Goal: Task Accomplishment & Management: Complete application form

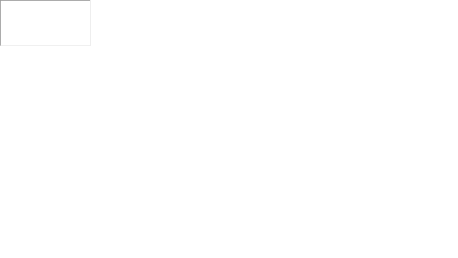
click button "Exam Rules"
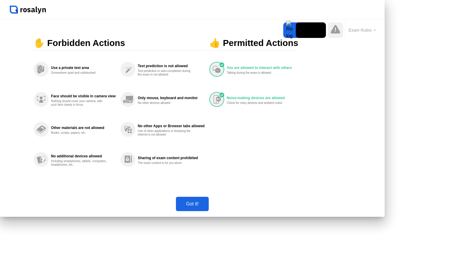
click at [334, 30] on icon at bounding box center [336, 29] width 10 height 9
click at [385, 19] on div at bounding box center [192, 9] width 385 height 19
drag, startPoint x: 310, startPoint y: 30, endPoint x: 334, endPoint y: 34, distance: 24.2
click at [334, 34] on div "Move Expand Hide Exam Rules" at bounding box center [328, 30] width 101 height 19
drag, startPoint x: 334, startPoint y: 34, endPoint x: 371, endPoint y: 25, distance: 38.3
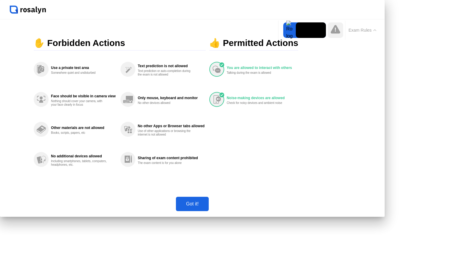
click at [371, 25] on div "Exam Rules" at bounding box center [353, 30] width 54 height 19
drag, startPoint x: 371, startPoint y: 25, endPoint x: 339, endPoint y: 54, distance: 43.1
click at [339, 54] on body "✋ Forbidden Actions Use a private test area Somewhere quiet and undisturbed Fac…" at bounding box center [229, 129] width 458 height 258
click at [207, 206] on div "Got it!" at bounding box center [192, 203] width 29 height 5
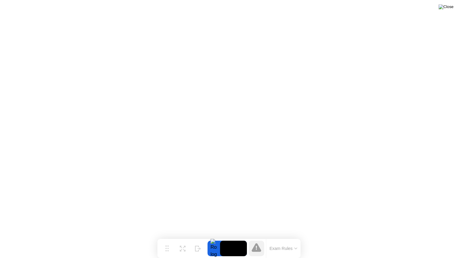
click at [448, 7] on img at bounding box center [446, 6] width 15 height 5
